Goal: Submit feedback/report problem: Submit feedback/report problem

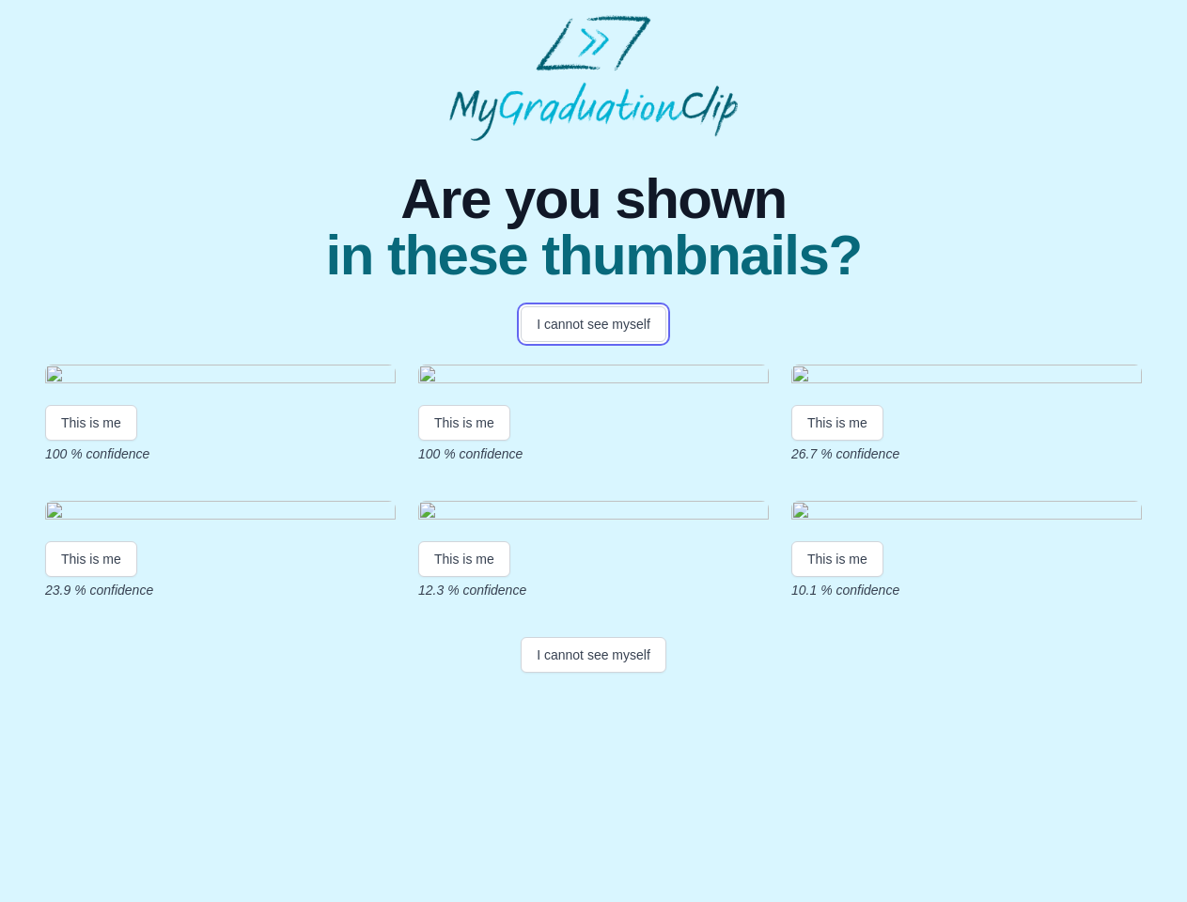
click at [593, 324] on button "I cannot see myself" at bounding box center [594, 324] width 146 height 36
click at [91, 592] on html "Are you shown in these thumbnails? I cannot see myself This is me 100 % confide…" at bounding box center [593, 347] width 1187 height 695
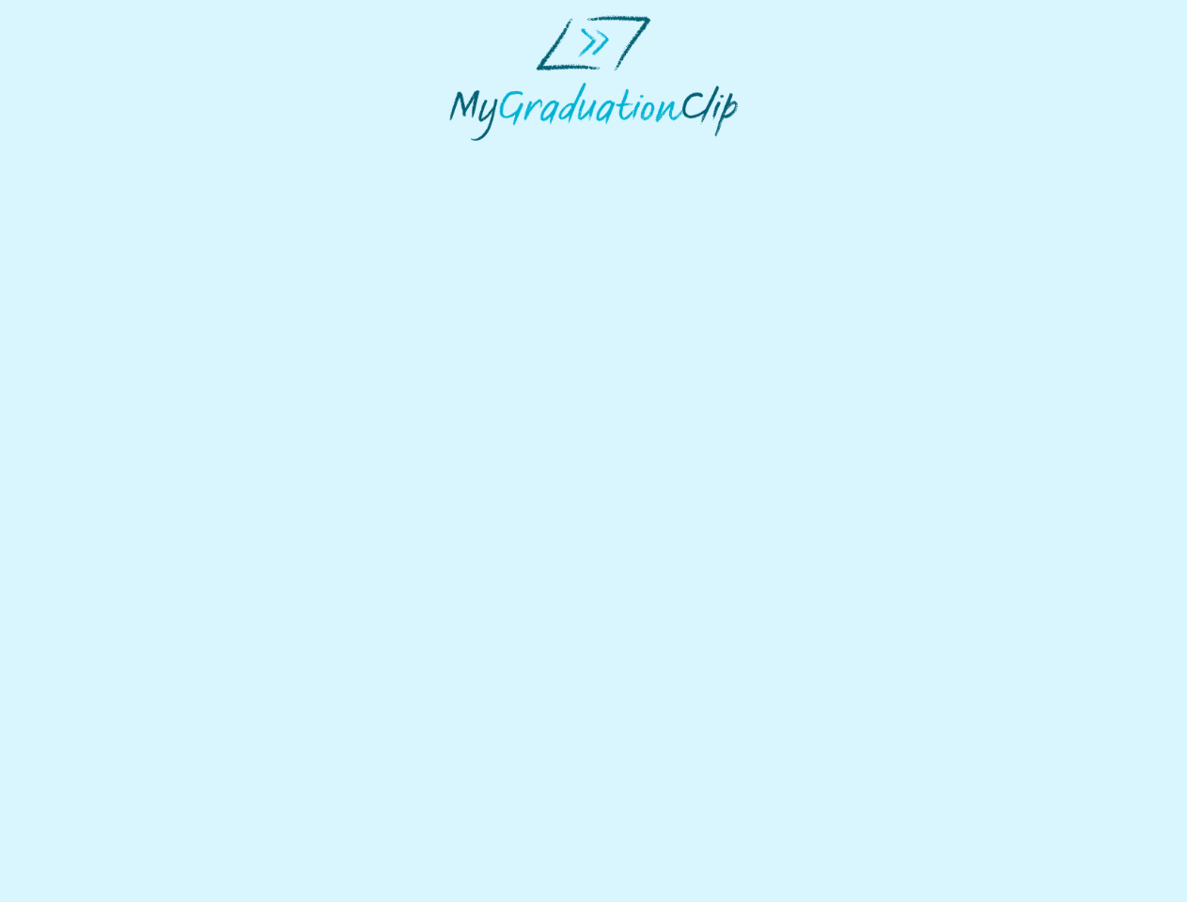
click at [467, 156] on html at bounding box center [593, 78] width 1187 height 156
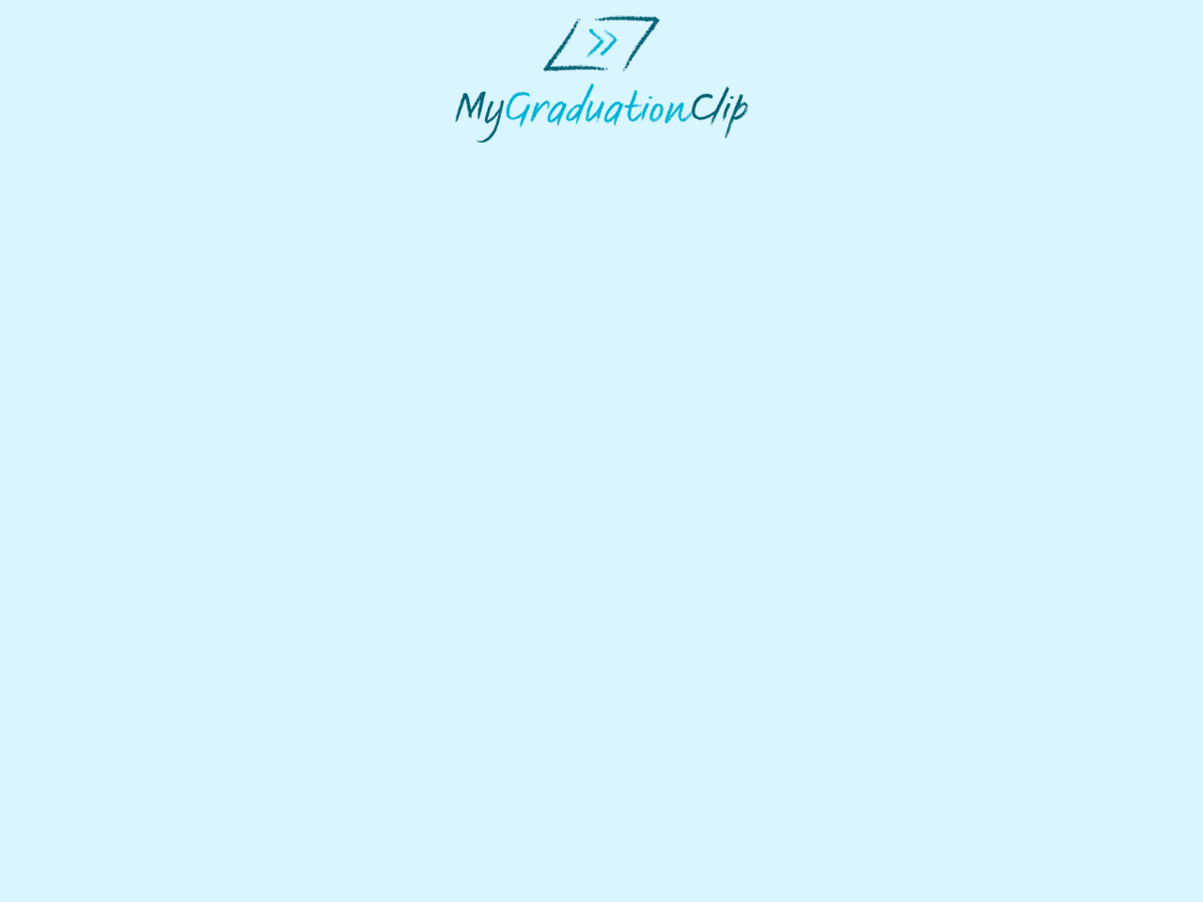
click at [842, 158] on html at bounding box center [601, 79] width 1203 height 158
click at [91, 158] on html at bounding box center [601, 79] width 1203 height 158
click at [467, 158] on html at bounding box center [601, 79] width 1203 height 158
click at [842, 158] on html at bounding box center [601, 79] width 1203 height 158
